Goal: Check status: Check status

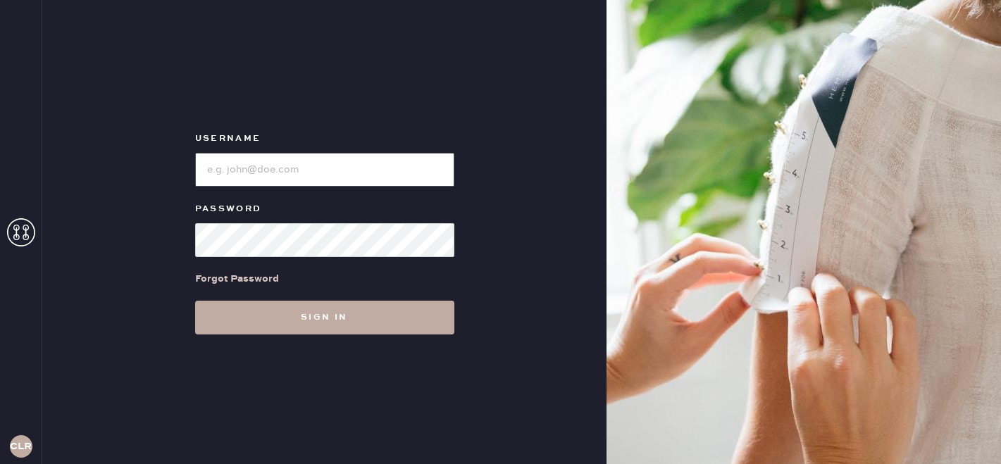
type input "[EMAIL_ADDRESS][DOMAIN_NAME]"
click at [321, 317] on button "Sign in" at bounding box center [324, 318] width 259 height 34
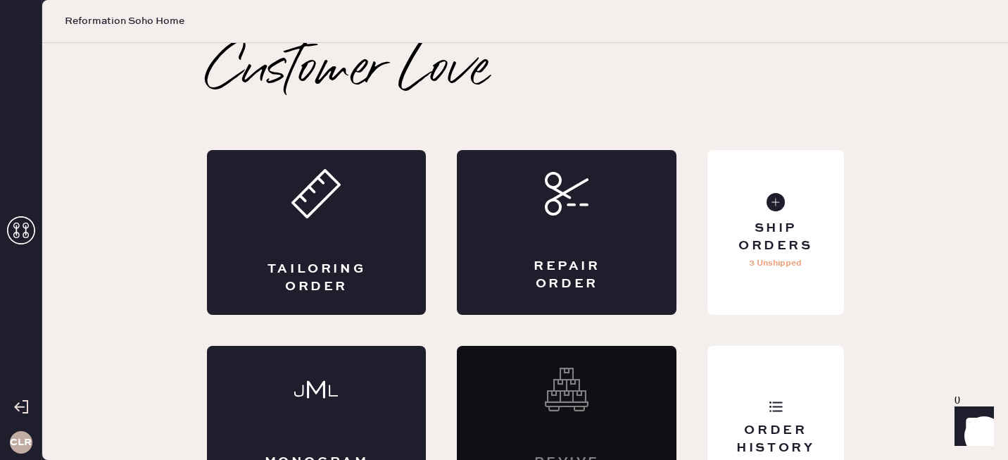
click at [11, 237] on icon at bounding box center [21, 230] width 28 height 28
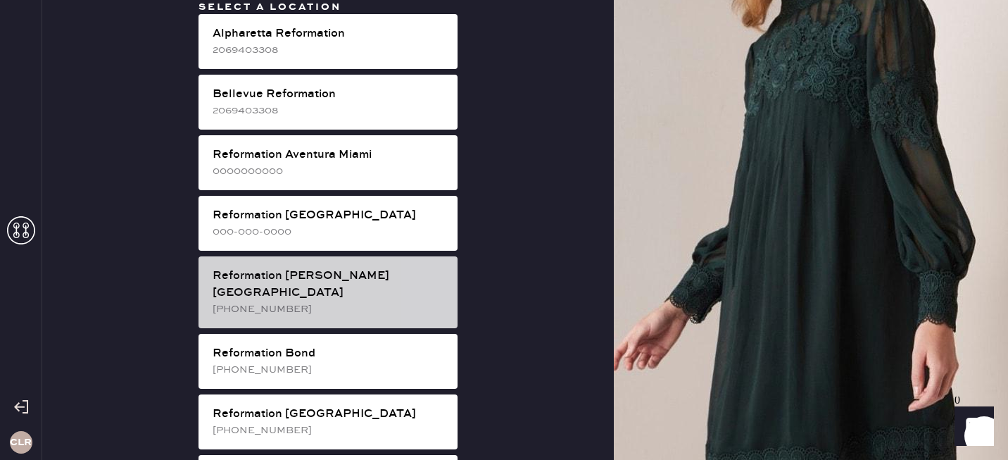
click at [349, 283] on div "Reformation [PERSON_NAME][GEOGRAPHIC_DATA]" at bounding box center [330, 285] width 234 height 34
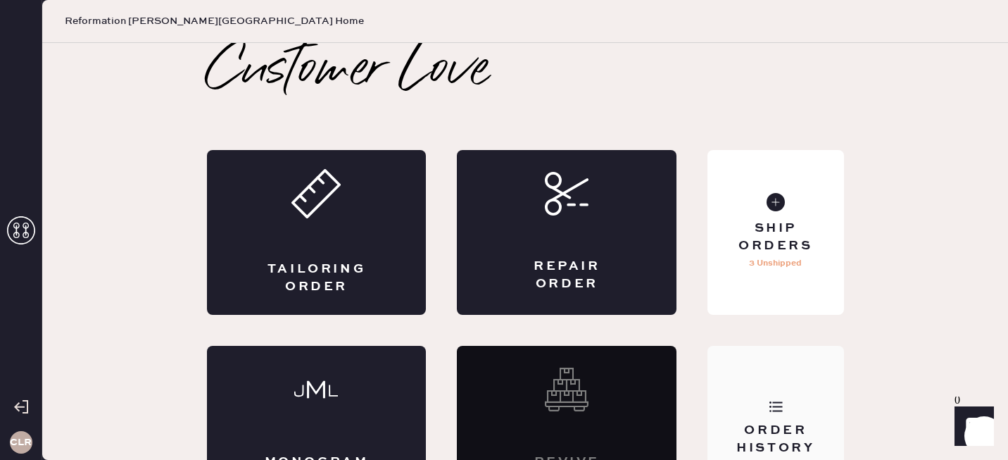
click at [749, 378] on div "Order History" at bounding box center [776, 428] width 136 height 165
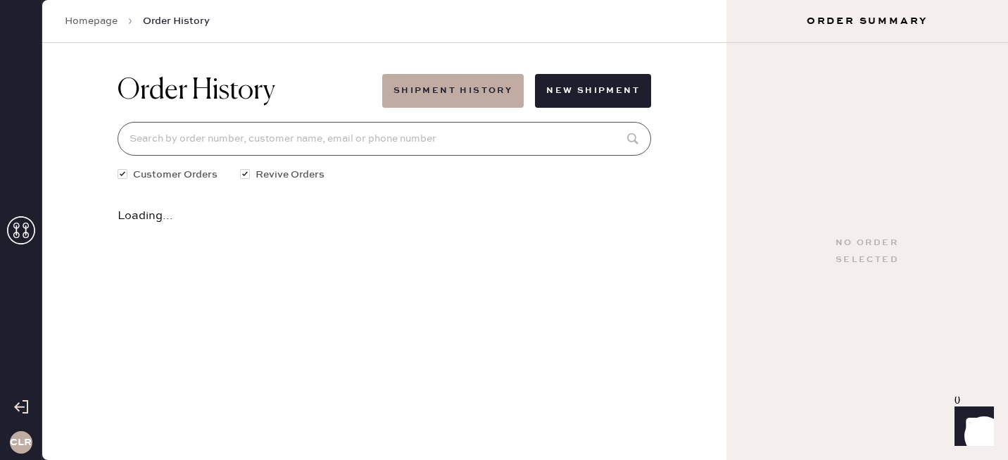
click at [393, 132] on input at bounding box center [385, 139] width 534 height 34
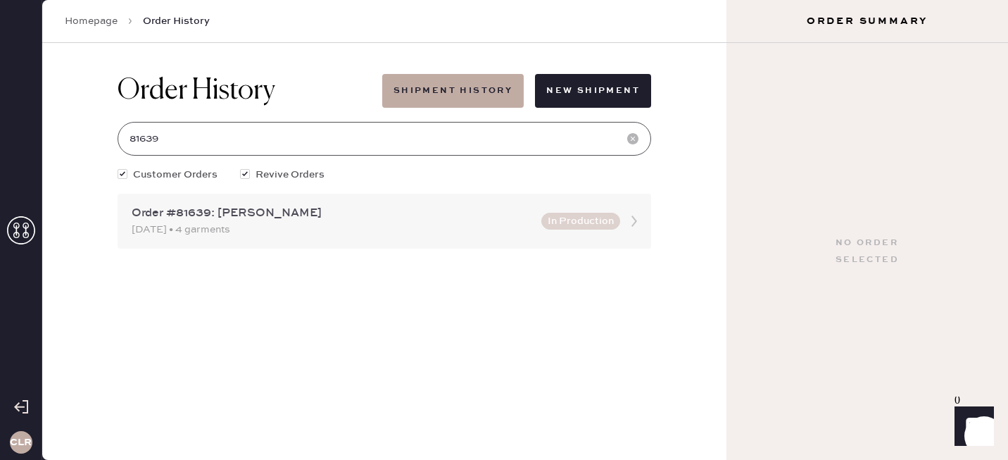
type input "81639"
click at [411, 207] on div "Order #81639: [PERSON_NAME]" at bounding box center [332, 213] width 401 height 17
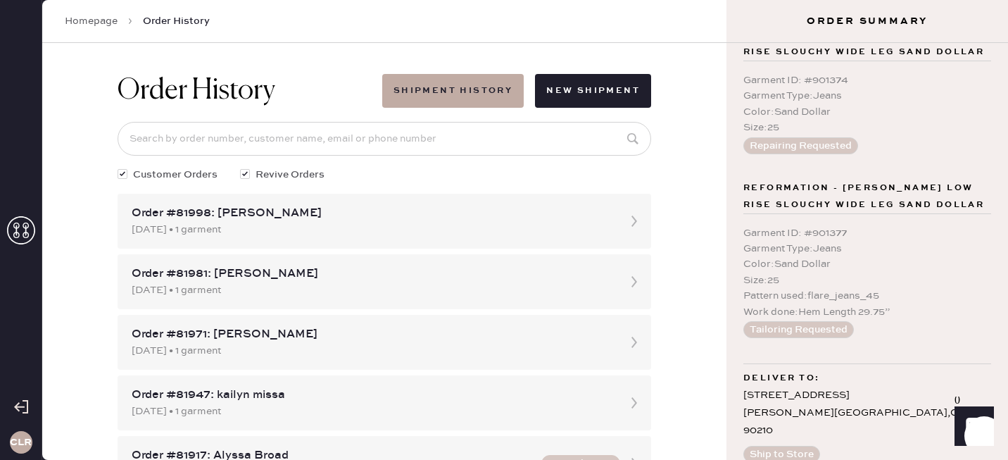
scroll to position [461, 0]
